Goal: Transaction & Acquisition: Purchase product/service

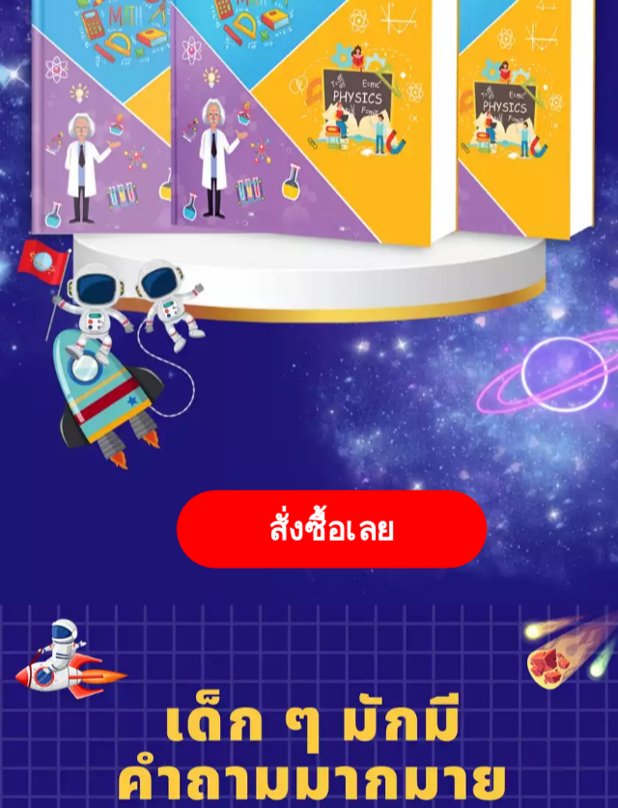
scroll to position [289, 0]
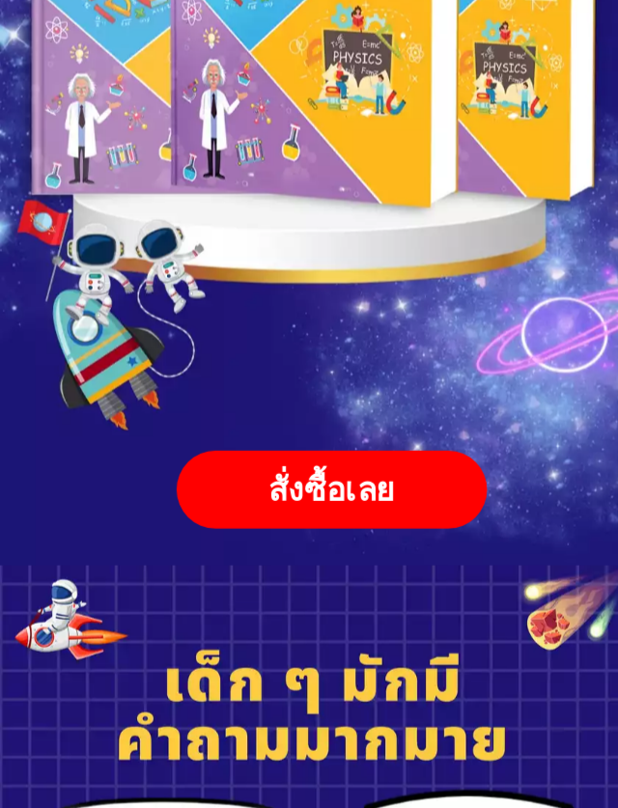
click at [264, 582] on div "สั่งซื้อเลย" at bounding box center [217, 599] width 221 height 35
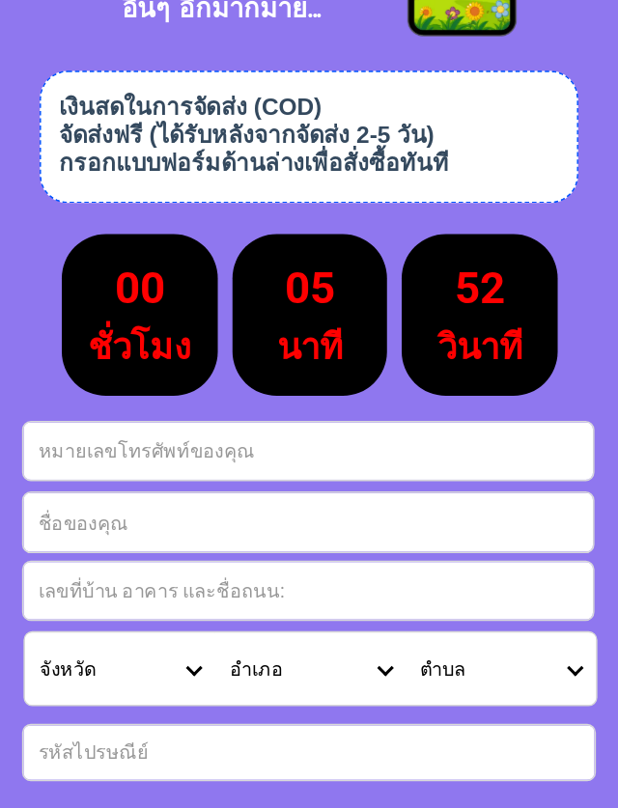
scroll to position [8226, 0]
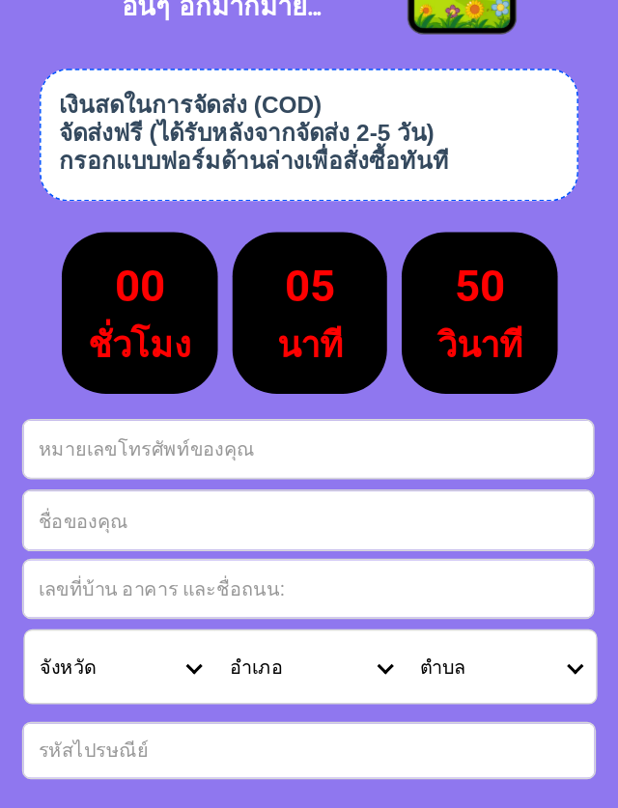
click at [131, 601] on input "Input full_name" at bounding box center [202, 620] width 374 height 39
click at [134, 601] on input "Input full_name" at bounding box center [202, 620] width 374 height 39
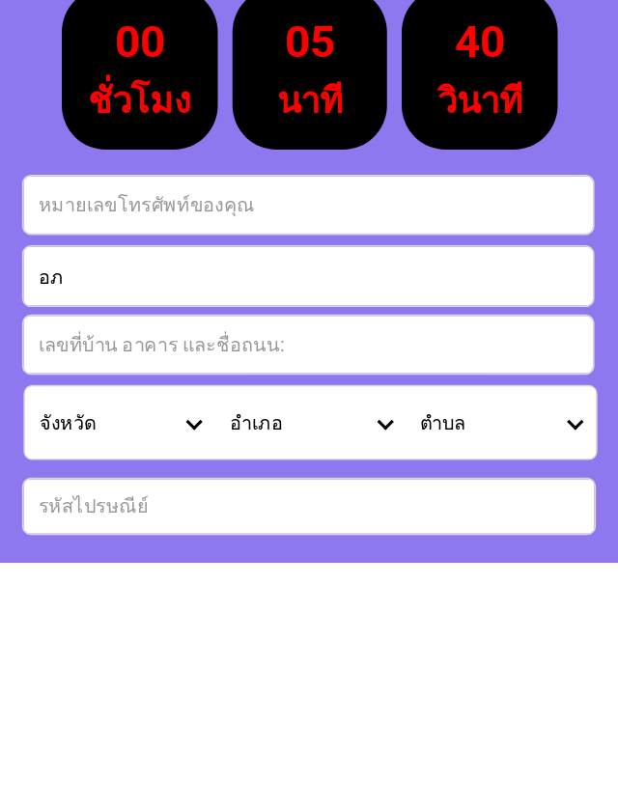
type input "อ"
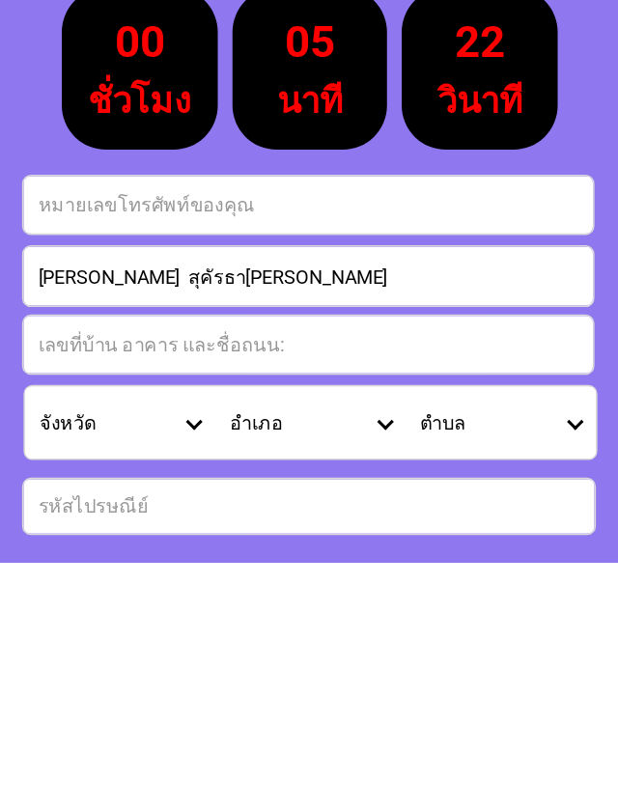
type input "[PERSON_NAME] สุคัรธา[PERSON_NAME]"
click at [174, 647] on input "Input address" at bounding box center [202, 666] width 374 height 38
click at [199, 647] on input "Input address" at bounding box center [202, 666] width 374 height 38
click at [76, 647] on input "Input address" at bounding box center [202, 666] width 374 height 38
type input "119|39 ม มณียา4ซอย4"
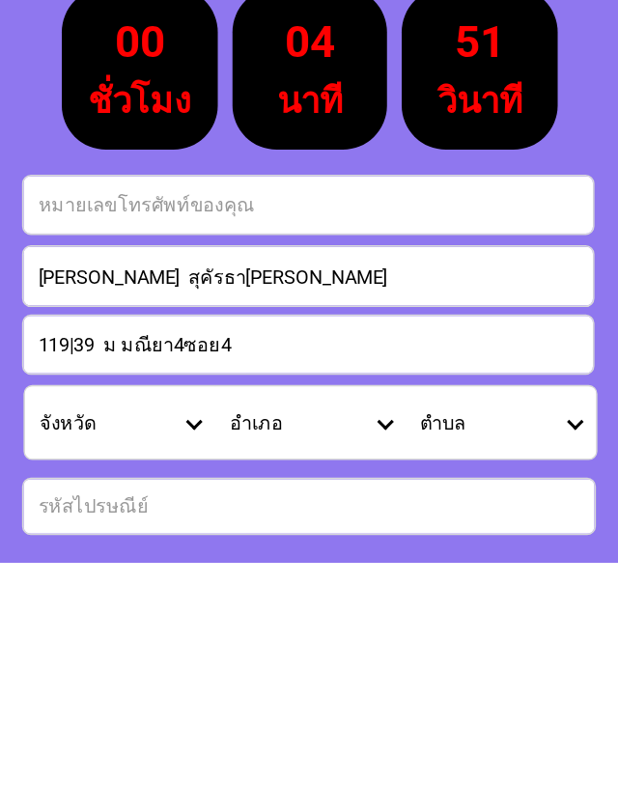
click at [381, 693] on select "ตำบล" at bounding box center [329, 716] width 125 height 47
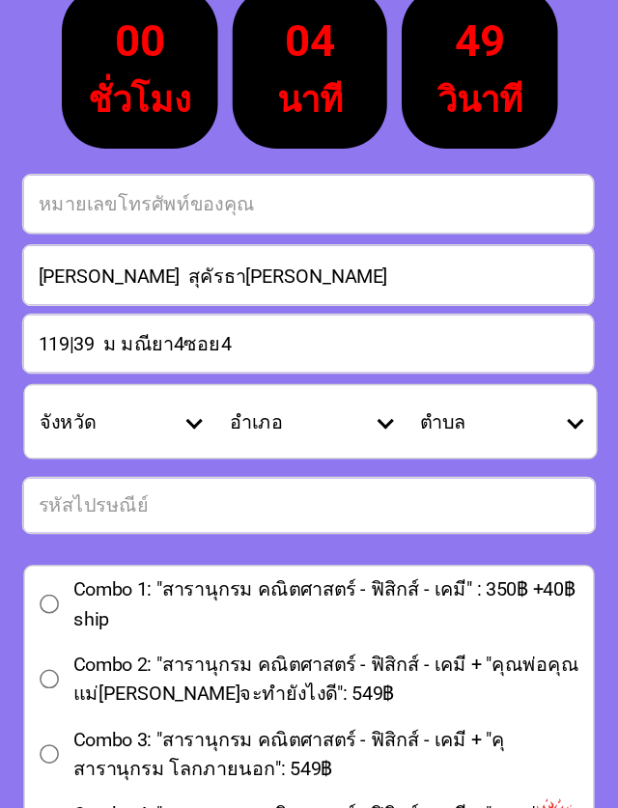
click at [377, 531] on select "ตำบล" at bounding box center [329, 554] width 125 height 47
click at [131, 531] on select "จังหวัด กระบี่/ Krabi กรุงเทพมหานคร/ [GEOGRAPHIC_DATA] กาญจนบุรี/ [GEOGRAPHIC_D…" at bounding box center [78, 554] width 125 height 47
click at [127, 531] on select "จังหวัด กระบี่/ Krabi กรุงเทพมหานคร/ [GEOGRAPHIC_DATA] กาญจนบุรี/ [GEOGRAPHIC_D…" at bounding box center [78, 554] width 125 height 47
click at [119, 592] on input "Input number_input_1" at bounding box center [202, 610] width 375 height 36
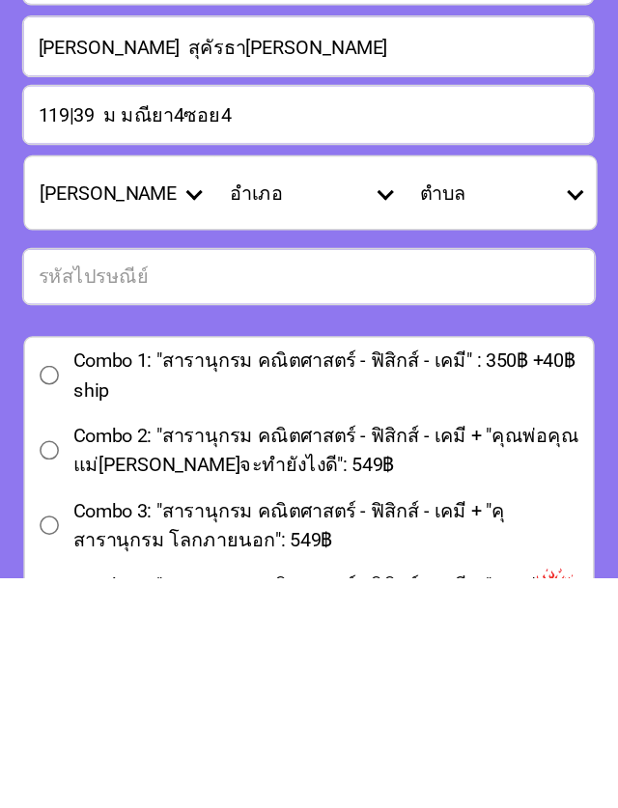
click at [252, 532] on select "อำเภอ [PERSON_NAME]/ Kut Khaopun [PERSON_NAME]/ Khemarat [PERSON_NAME]/ Khueang…" at bounding box center [203, 555] width 125 height 47
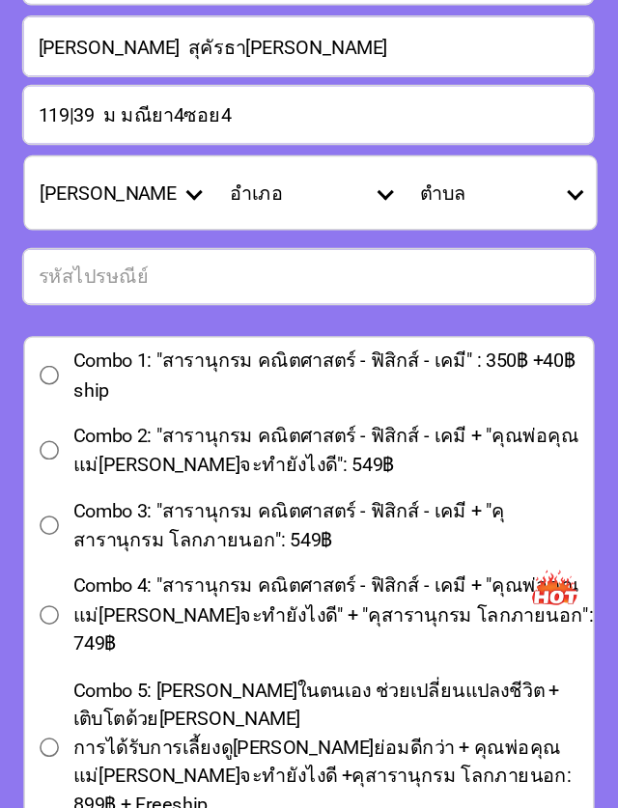
click at [251, 381] on select "อำเภอ [PERSON_NAME]/ Kut Khaopun [PERSON_NAME]/ Khemarat [PERSON_NAME]/ Khueang…" at bounding box center [203, 404] width 125 height 47
click at [381, 381] on select "ตำบล" at bounding box center [329, 404] width 125 height 47
click at [131, 381] on select "จังหวัด กระบี่/ Krabi กรุงเทพมหานคร/ [GEOGRAPHIC_DATA] กาญจนบุรี/ [GEOGRAPHIC_D…" at bounding box center [78, 404] width 125 height 47
click at [58, 381] on select "จังหวัด กระบี่/ Krabi กรุงเทพมหานคร/ [GEOGRAPHIC_DATA] กาญจนบุรี/ [GEOGRAPHIC_D…" at bounding box center [78, 404] width 125 height 47
click at [101, 381] on select "จังหวัด กระบี่/ Krabi กรุงเทพมหานคร/ [GEOGRAPHIC_DATA] กาญจนบุรี/ [GEOGRAPHIC_D…" at bounding box center [78, 404] width 125 height 47
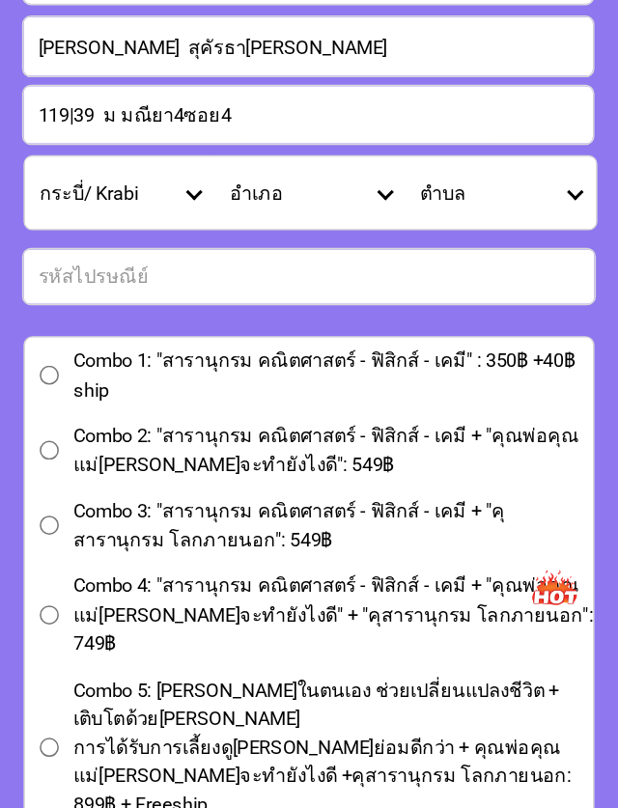
click at [133, 381] on select "จังหวัด กระบี่/ Krabi กรุงเทพมหานคร/ [GEOGRAPHIC_DATA] กาญจนบุรี/ [GEOGRAPHIC_D…" at bounding box center [78, 404] width 125 height 47
click at [134, 381] on select "จังหวัด กระบี่/ Krabi กรุงเทพมหานคร/ [GEOGRAPHIC_DATA] กาญจนบุรี/ [GEOGRAPHIC_D…" at bounding box center [78, 404] width 125 height 47
click at [132, 381] on select "จังหวัด กระบี่/ Krabi กรุงเทพมหานคร/ [GEOGRAPHIC_DATA] กาญจนบุรี/ [GEOGRAPHIC_D…" at bounding box center [78, 404] width 125 height 47
select select "66_R1908796"
click at [128, 554] on span "Combo 2: "สารานุกรม คณิตศาสตร์ - ฟิสิกส์ - เคมี + "คุณพ่อคุณแม่[PERSON_NAME]จะท…" at bounding box center [218, 573] width 341 height 38
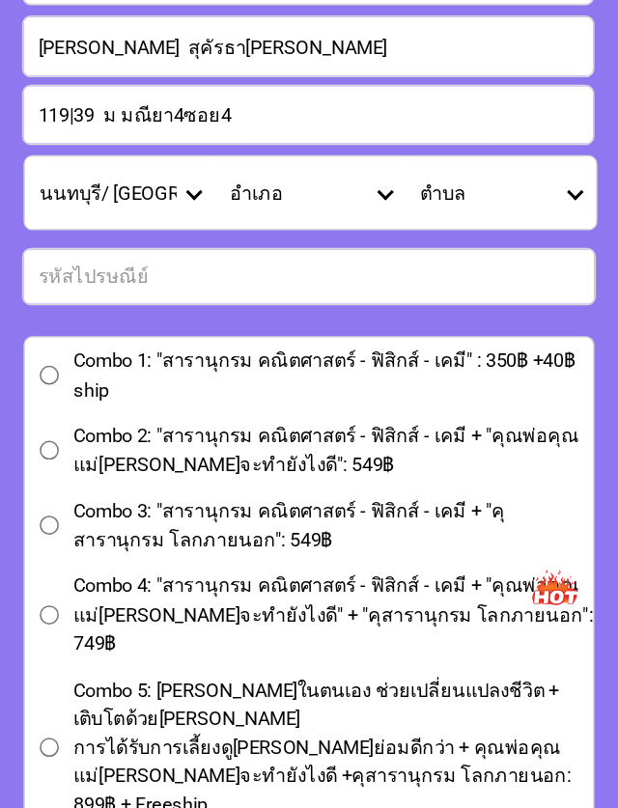
click at [39, 567] on input "Combo 2: "สารานุกรม คณิตศาสตร์ - ฟิสิกส์ - เคมี + "คุณพ่อคุณแม่[PERSON_NAME]จะท…" at bounding box center [32, 573] width 13 height 13
radio input "true"
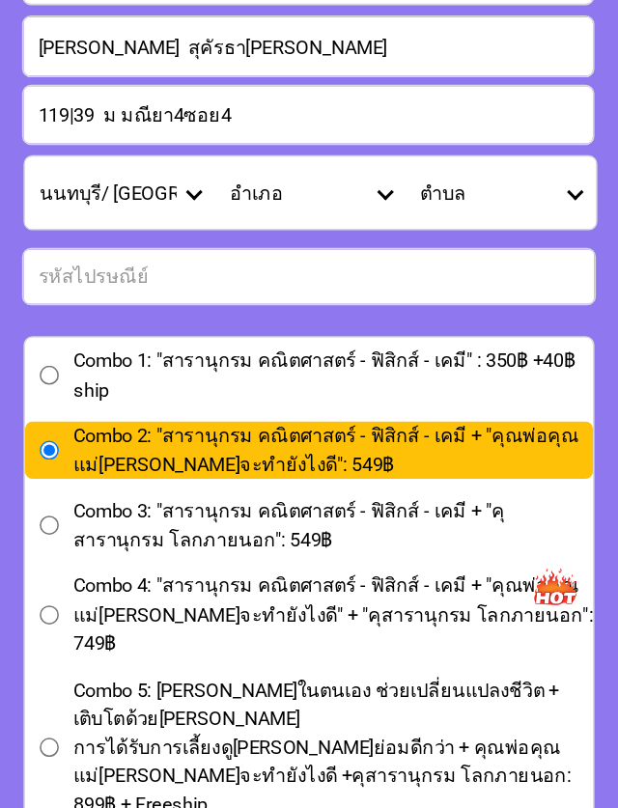
click at [256, 381] on select "อำเภอ ไทรน้อย/ Sai Noi บางกรวย/ [GEOGRAPHIC_DATA] บางบัวทอง/ [GEOGRAPHIC_DATA] …" at bounding box center [203, 404] width 125 height 47
select select "66_R2688300"
click at [348, 381] on select "ตำบล ตลาดขวัญ/ Talat Khwan [PERSON_NAME]/ Tha Sai ไทรม้า/ Sai Ma [PERSON_NAME]ส…" at bounding box center [329, 404] width 125 height 47
select select "66_R0000231"
click at [119, 441] on input "Input number_input_1" at bounding box center [202, 459] width 375 height 36
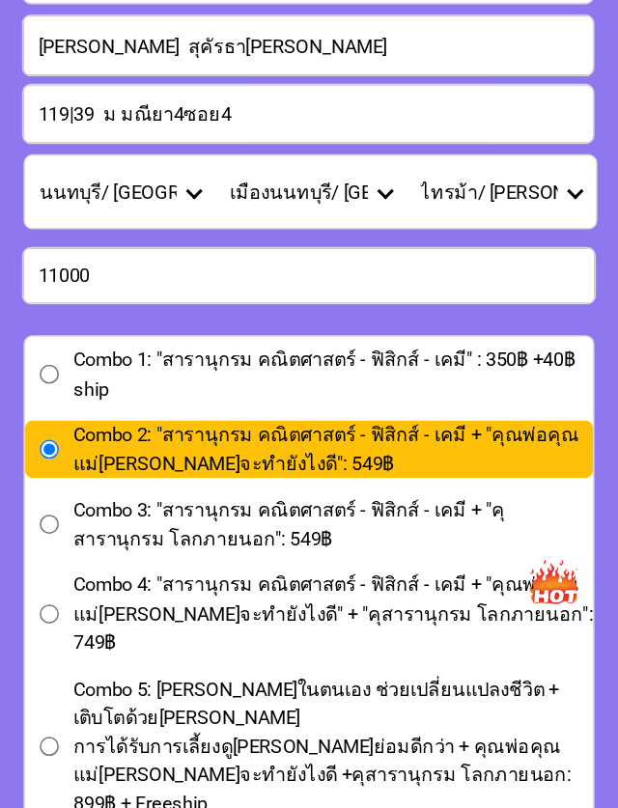
type input "11000"
click at [33, 518] on input "Combo 1: "สารานุกรม คณิตศาสตร์ - ฟิสิกส์ - เคมี" : 350฿ +40฿ ship" at bounding box center [32, 524] width 13 height 13
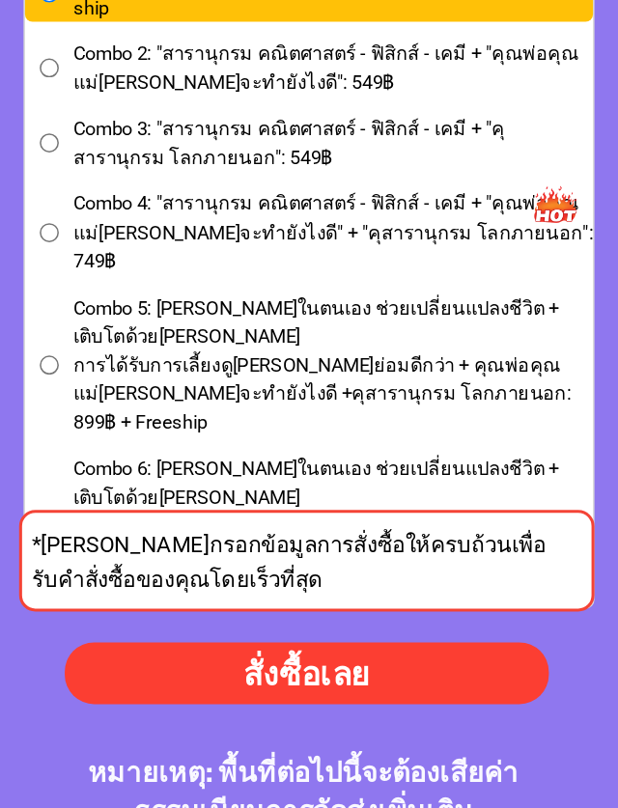
scroll to position [8792, 0]
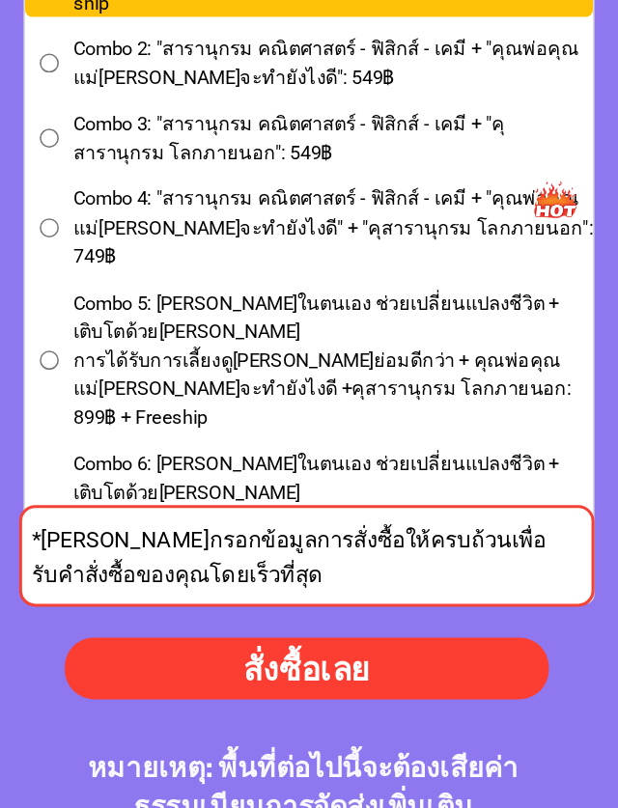
click at [243, 700] on div "สั่งซื้อเลย" at bounding box center [202, 716] width 322 height 32
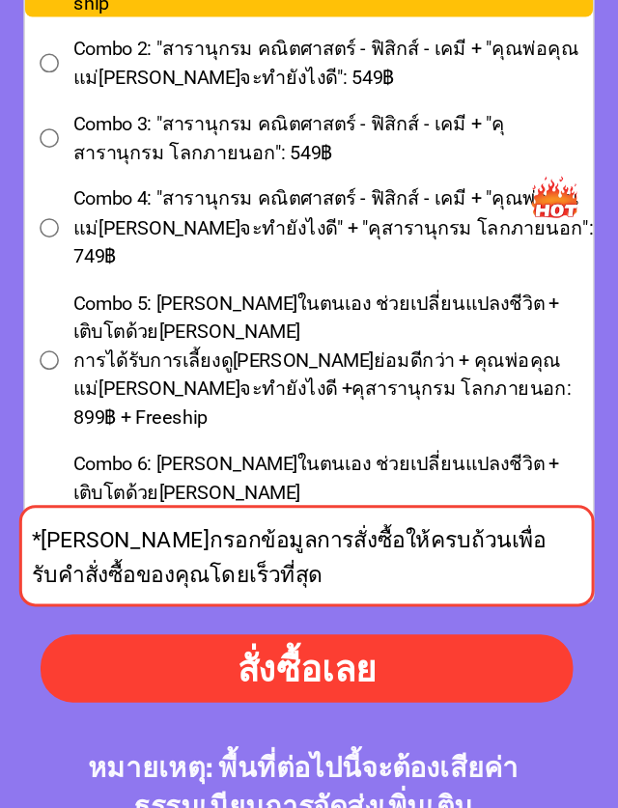
radio input "true"
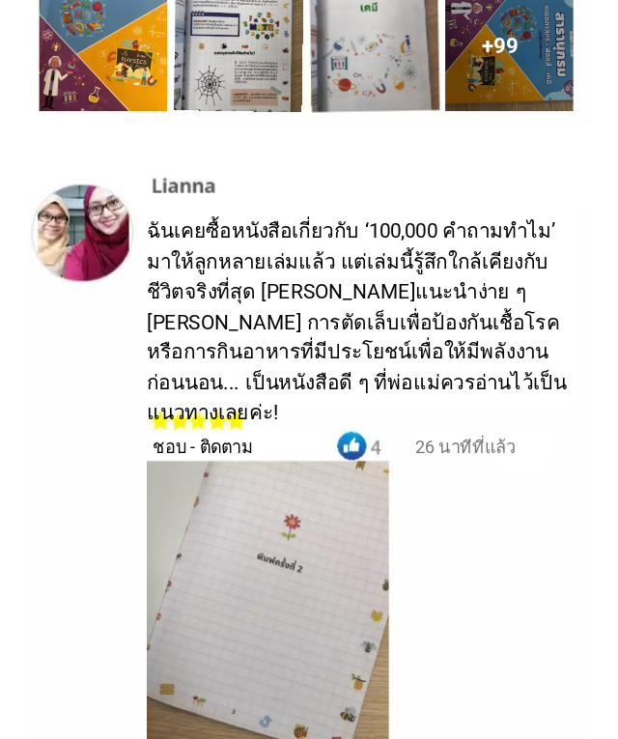
scroll to position [9776, 0]
